Goal: Information Seeking & Learning: Understand process/instructions

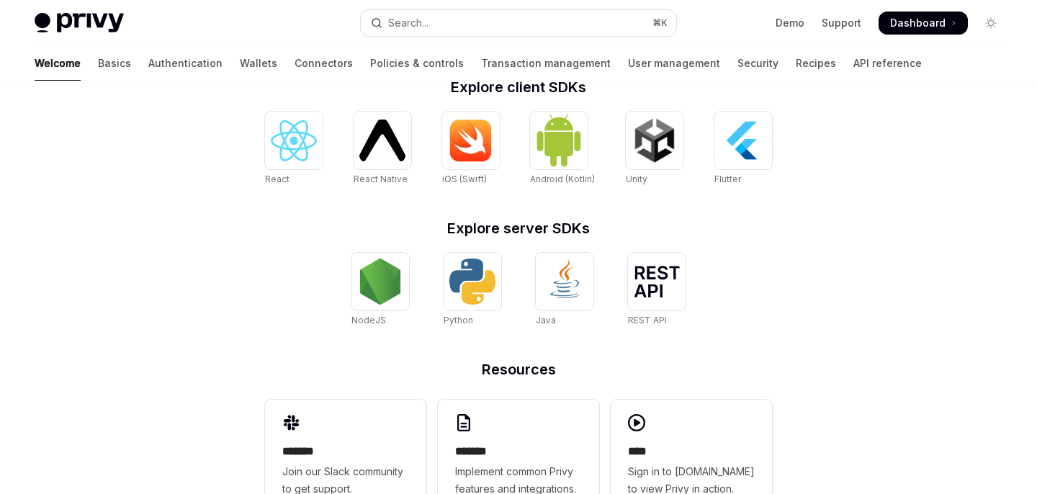
scroll to position [651, 0]
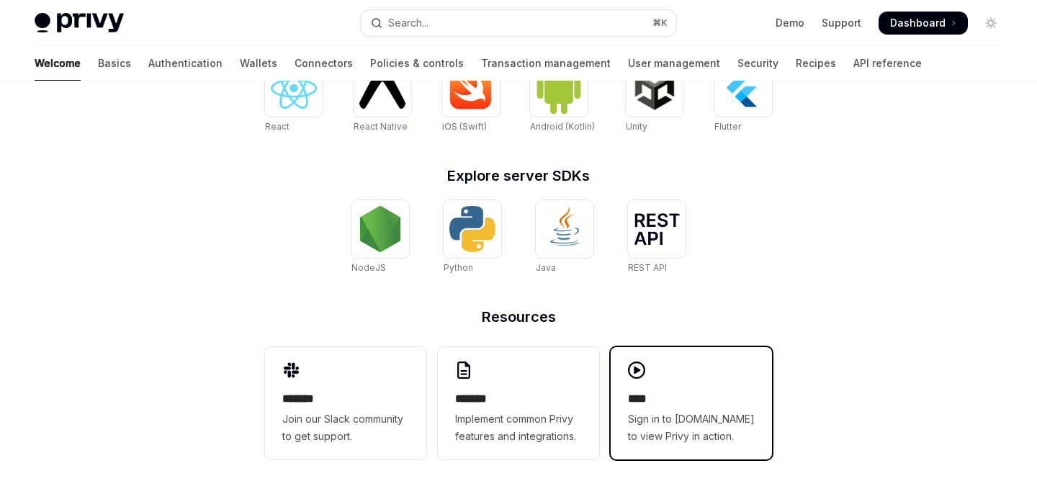
click at [712, 409] on div "**** Sign in to [DOMAIN_NAME] to view Privy in action." at bounding box center [691, 417] width 127 height 55
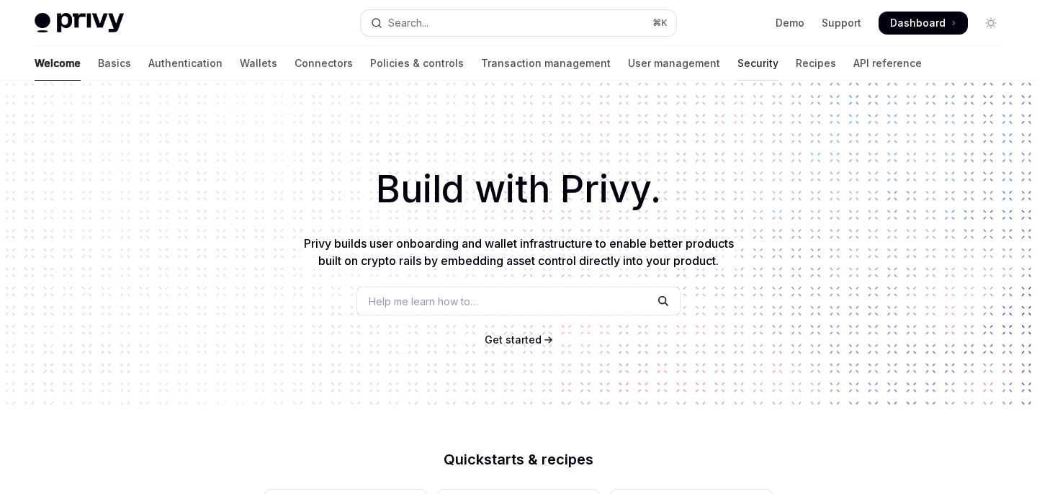
scroll to position [0, 0]
click at [240, 62] on link "Wallets" at bounding box center [258, 63] width 37 height 35
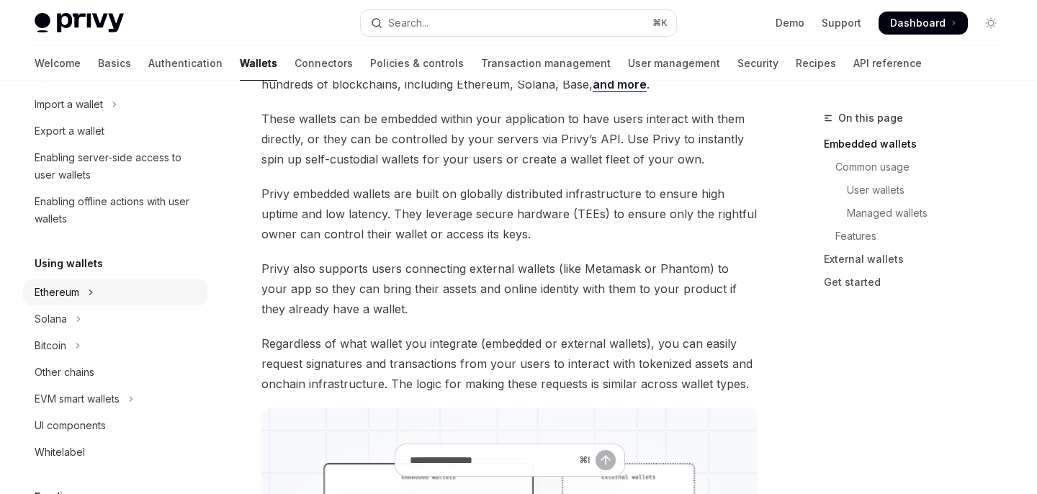
scroll to position [201, 0]
click at [70, 292] on div "Ethereum" at bounding box center [57, 290] width 45 height 17
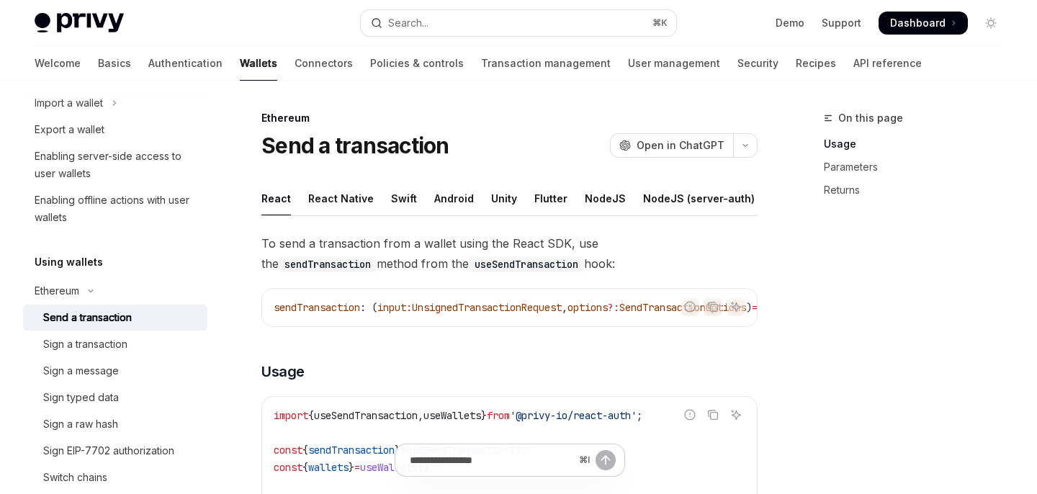
click at [108, 315] on div "Send a transaction" at bounding box center [87, 317] width 89 height 17
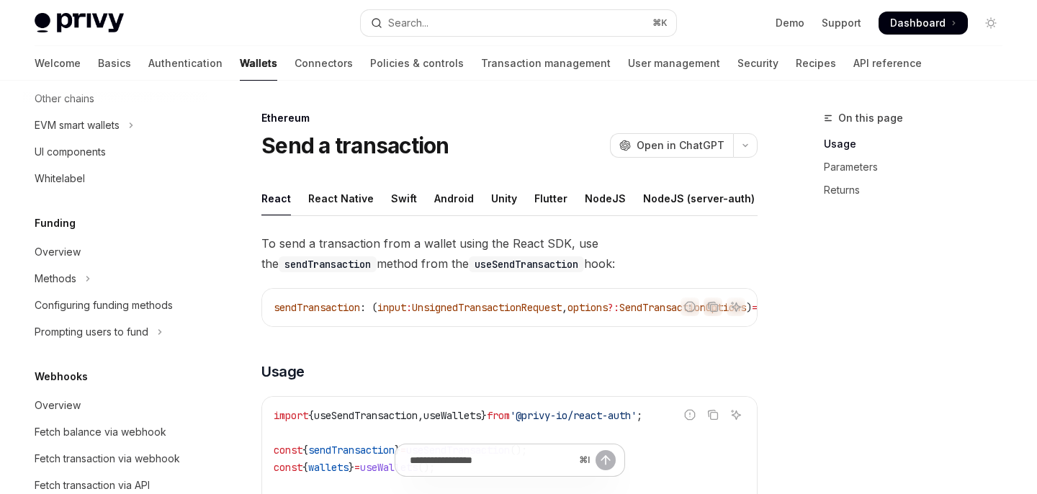
scroll to position [711, 0]
click at [106, 262] on div "Overview" at bounding box center [117, 253] width 164 height 17
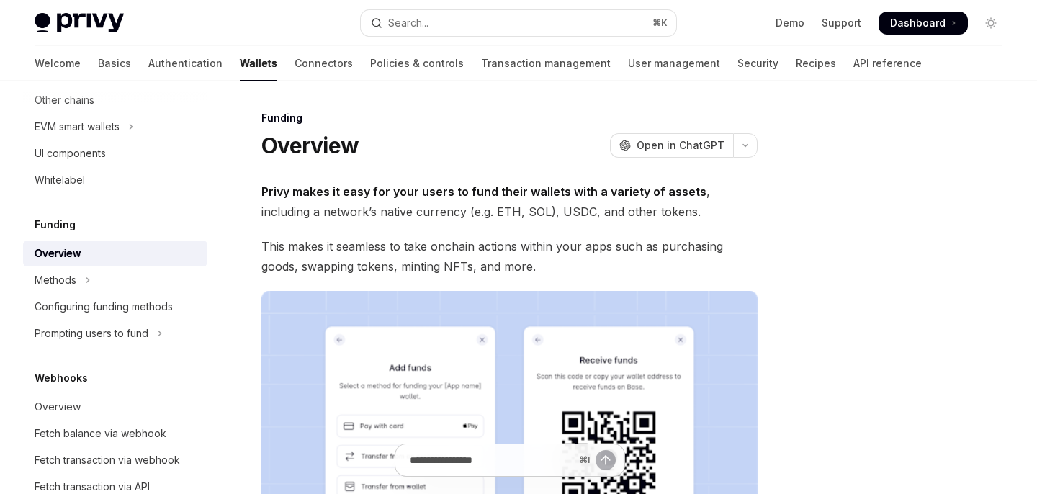
click at [370, 190] on strong "Privy makes it easy for your users to fund their wallets with a variety of asse…" at bounding box center [483, 191] width 445 height 14
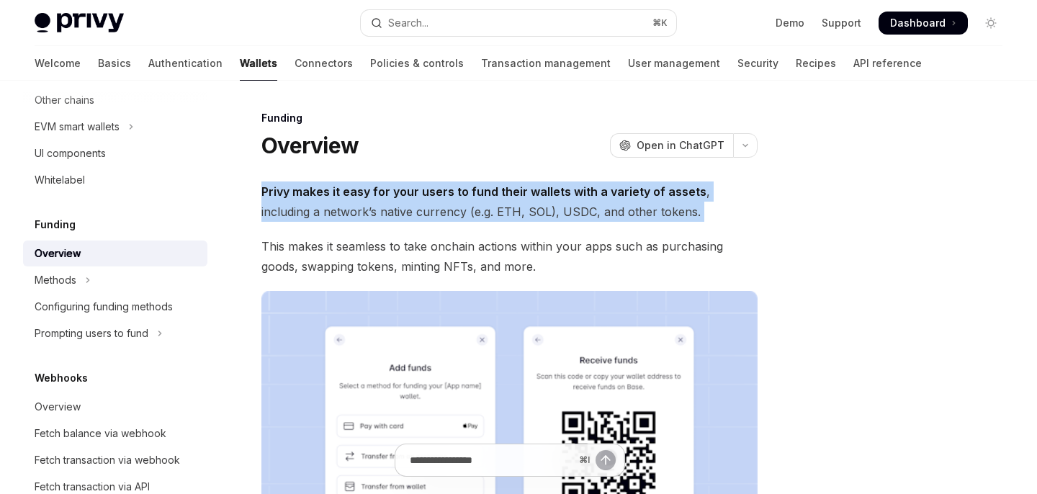
click at [370, 190] on strong "Privy makes it easy for your users to fund their wallets with a variety of asse…" at bounding box center [483, 191] width 445 height 14
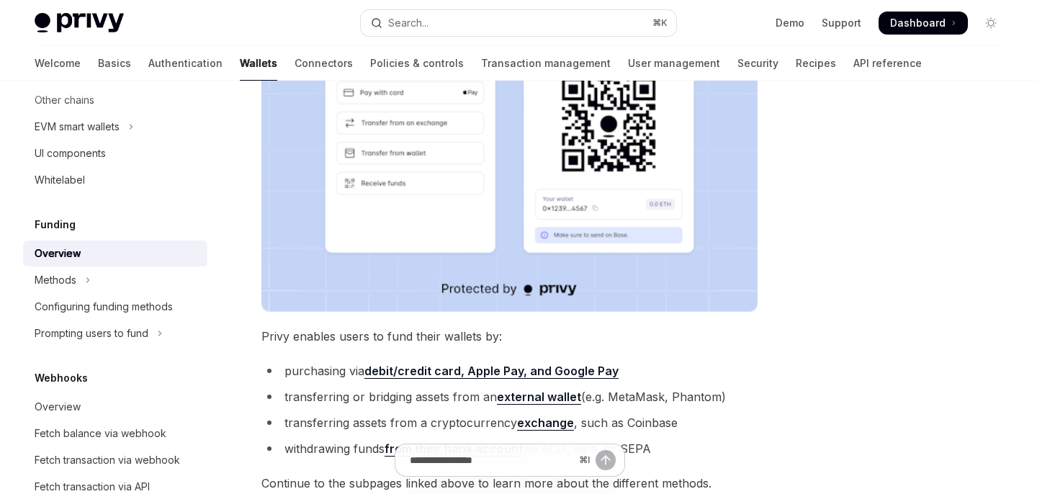
scroll to position [546, 0]
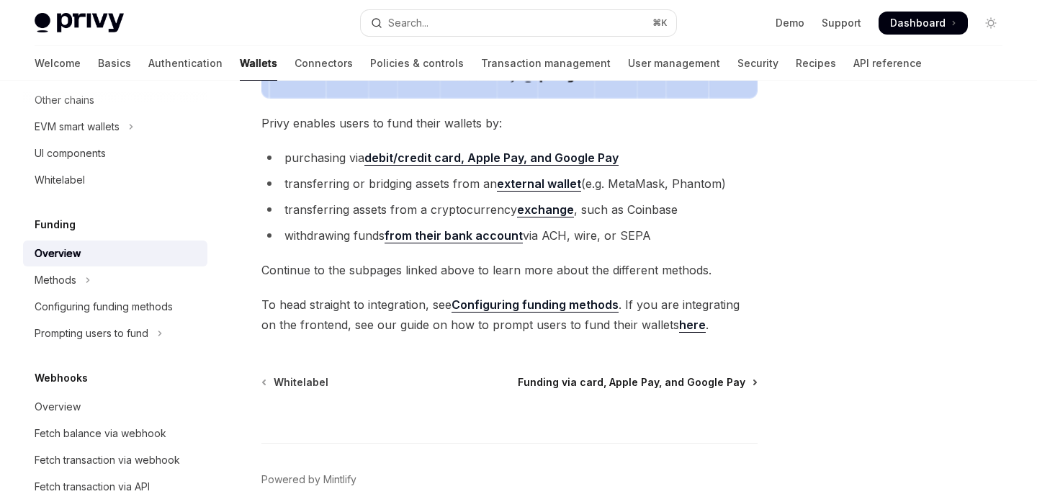
click at [570, 382] on span "Funding via card, Apple Pay, and Google Pay" at bounding box center [632, 382] width 228 height 14
type textarea "*"
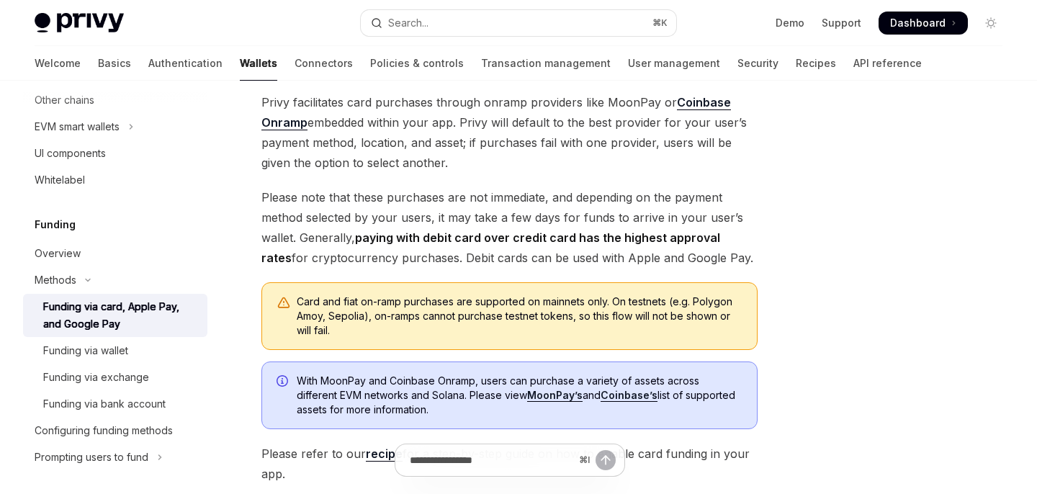
scroll to position [283, 0]
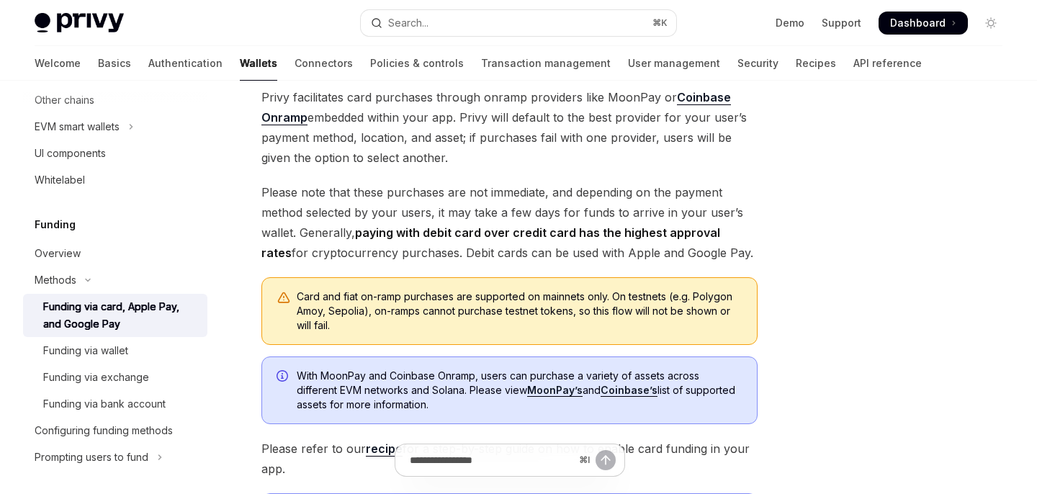
click at [427, 204] on span "Please note that these purchases are not immediate, and depending on the paymen…" at bounding box center [509, 222] width 496 height 81
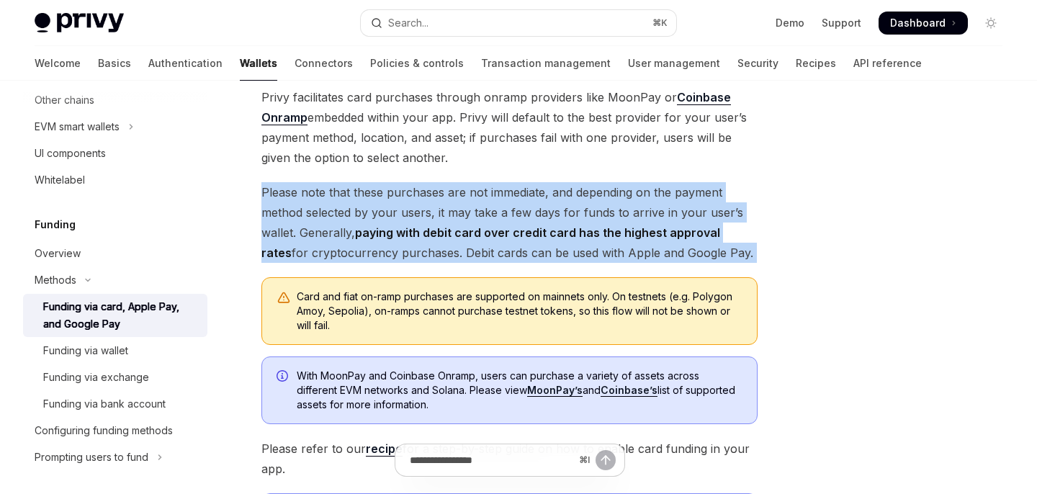
click at [427, 204] on span "Please note that these purchases are not immediate, and depending on the paymen…" at bounding box center [509, 222] width 496 height 81
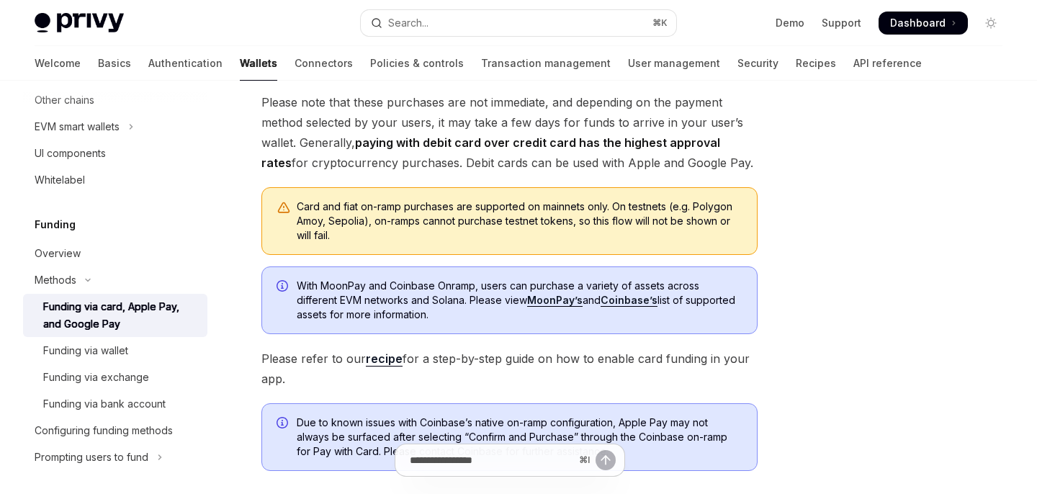
scroll to position [377, 0]
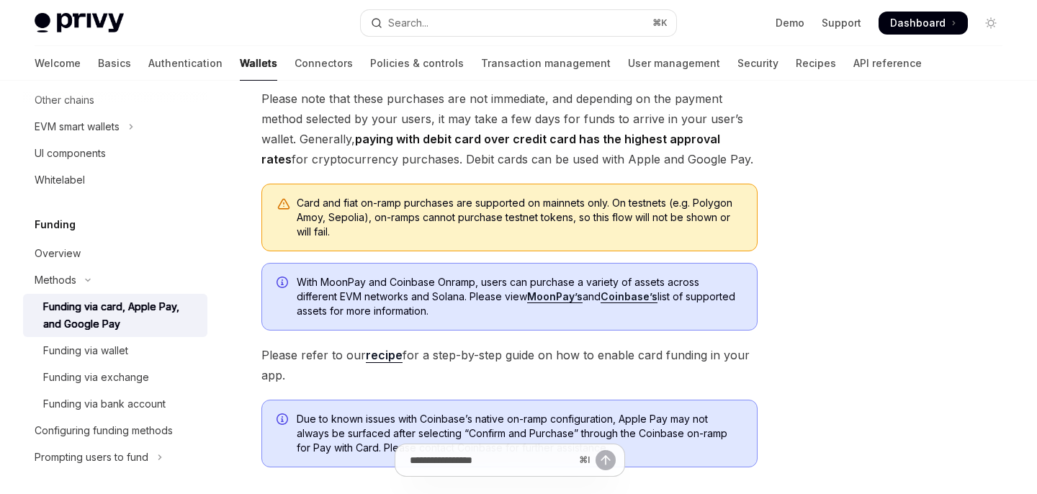
click at [427, 204] on div "Card and fiat on-ramp purchases are supported on mainnets only. On testnets (e.…" at bounding box center [520, 217] width 446 height 43
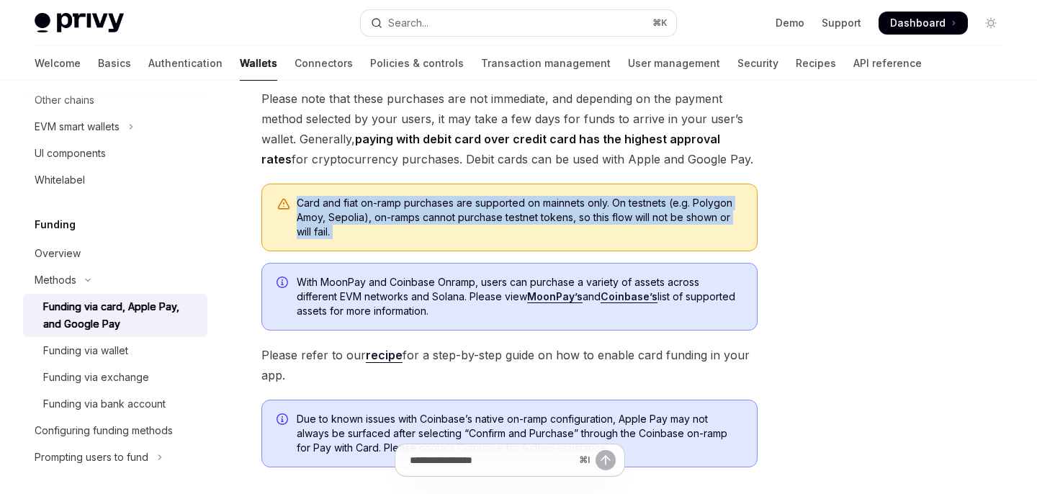
click at [427, 204] on div "Card and fiat on-ramp purchases are supported on mainnets only. On testnets (e.…" at bounding box center [520, 217] width 446 height 43
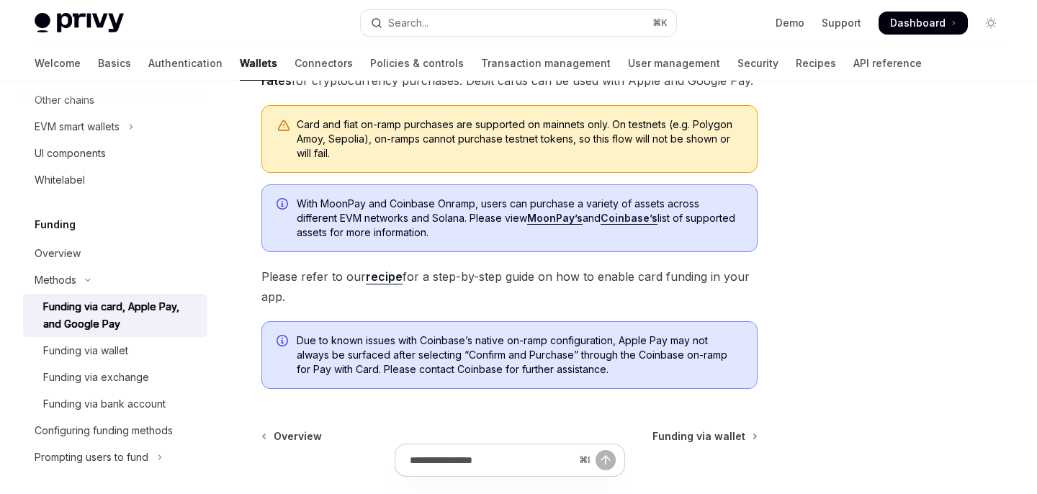
scroll to position [462, 0]
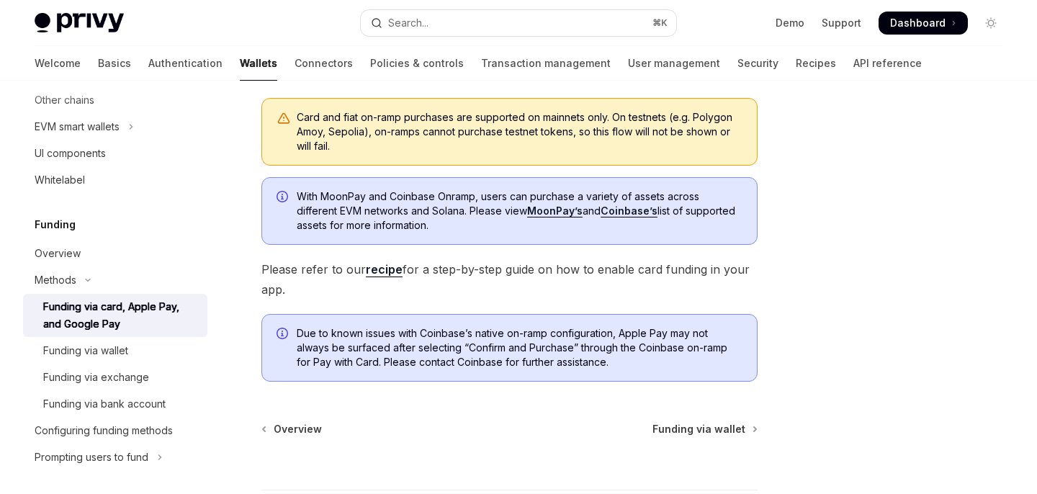
click at [427, 204] on span "With MoonPay and Coinbase Onramp, users can purchase a variety of assets across…" at bounding box center [520, 210] width 446 height 43
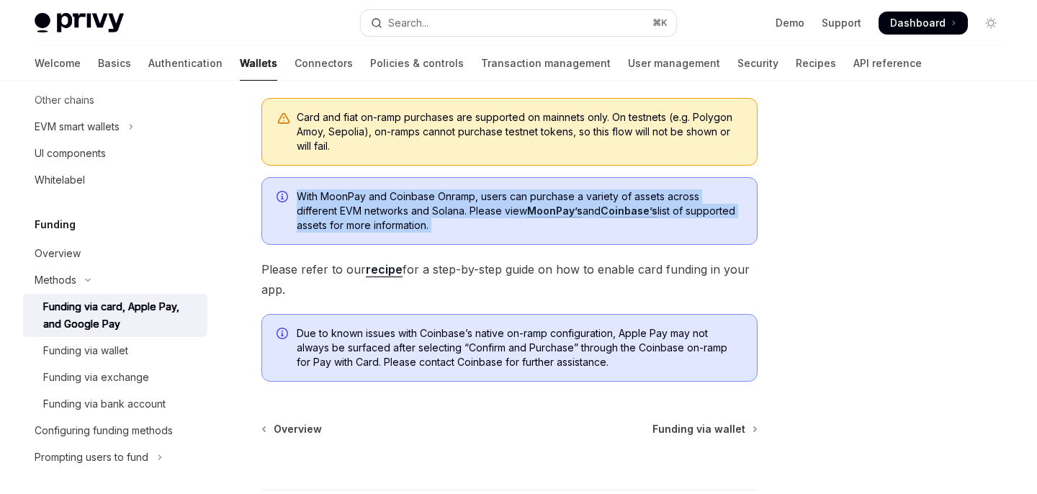
click at [427, 204] on span "With MoonPay and Coinbase Onramp, users can purchase a variety of assets across…" at bounding box center [520, 210] width 446 height 43
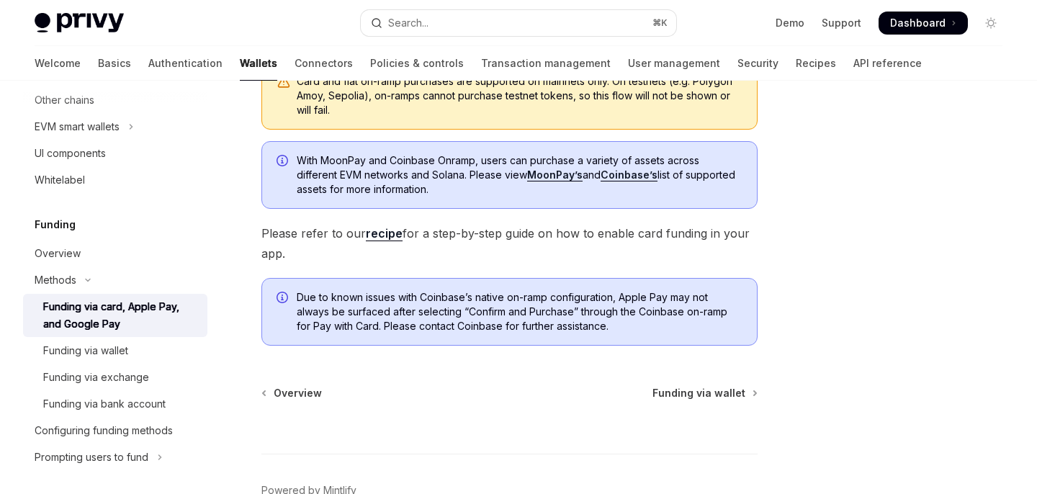
scroll to position [472, 0]
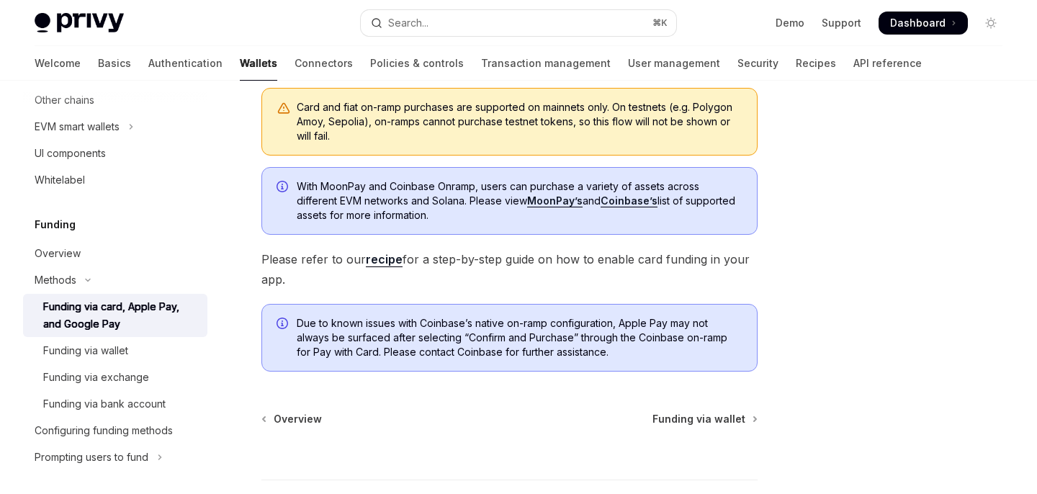
click at [463, 264] on span "Please refer to our recipe for a step-by-[PERSON_NAME] on how to enable card fu…" at bounding box center [509, 269] width 496 height 40
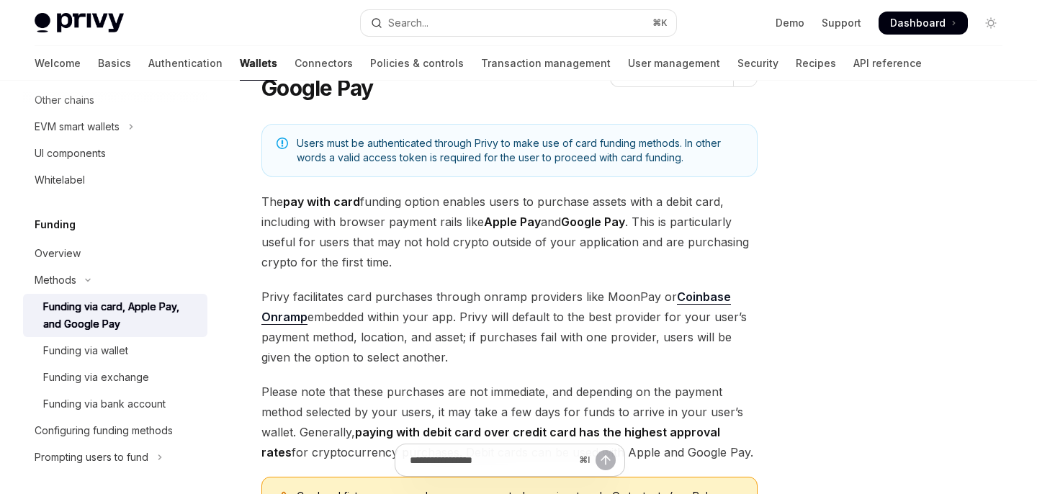
scroll to position [87, 0]
